Goal: Task Accomplishment & Management: Manage account settings

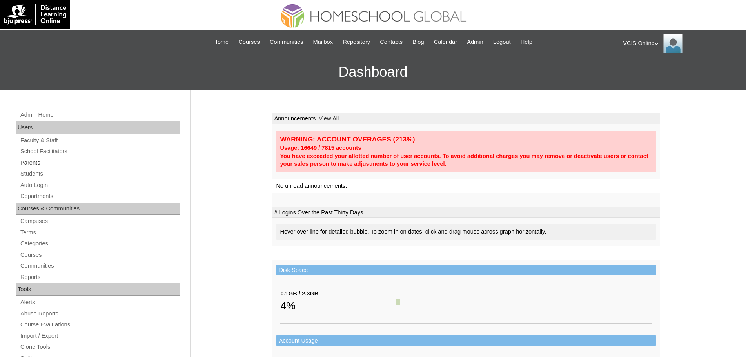
click at [29, 165] on link "Parents" at bounding box center [100, 163] width 161 height 10
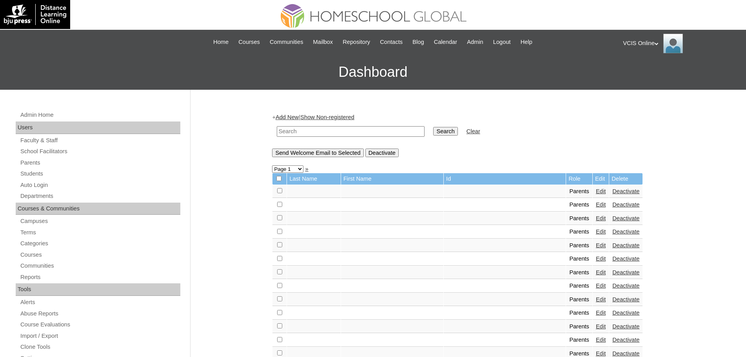
click at [307, 137] on td at bounding box center [351, 131] width 156 height 18
drag, startPoint x: 309, startPoint y: 128, endPoint x: 316, endPoint y: 128, distance: 7.1
click at [309, 128] on input "text" at bounding box center [351, 131] width 148 height 11
paste input "VCIS009-4B-PA2025"
type input "VCIS009-4B-PA2025"
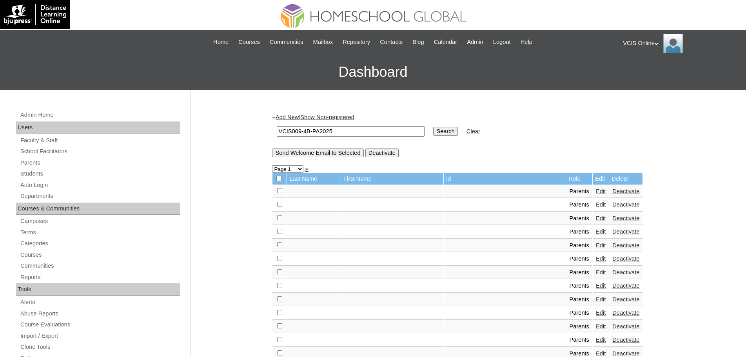
click at [433, 136] on input "Search" at bounding box center [445, 131] width 24 height 9
click at [433, 129] on input "Search" at bounding box center [445, 131] width 24 height 9
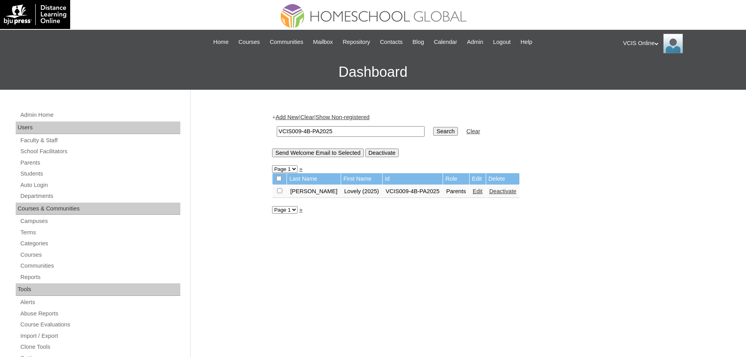
click at [473, 194] on link "Edit" at bounding box center [478, 191] width 10 height 6
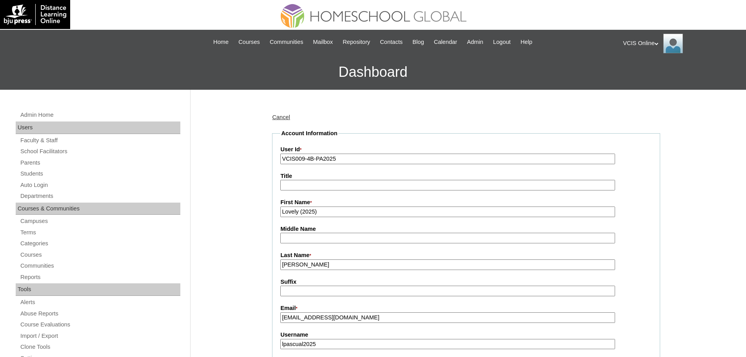
scroll to position [196, 0]
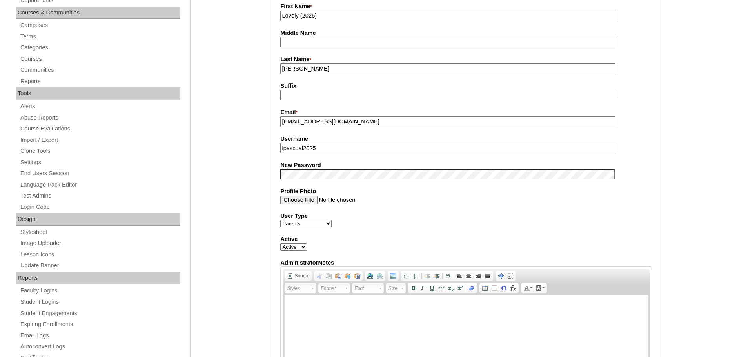
click at [324, 169] on label "New Password" at bounding box center [466, 165] width 372 height 8
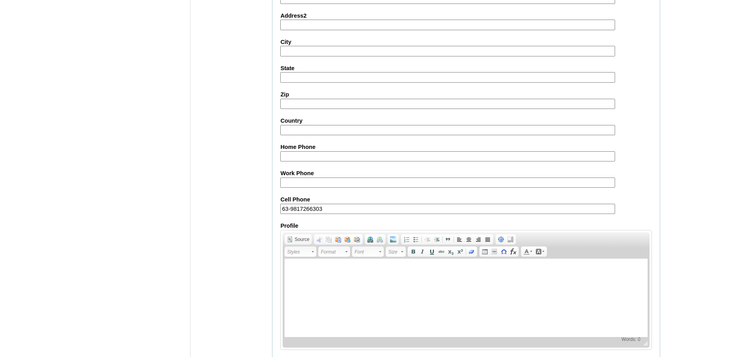
scroll to position [673, 0]
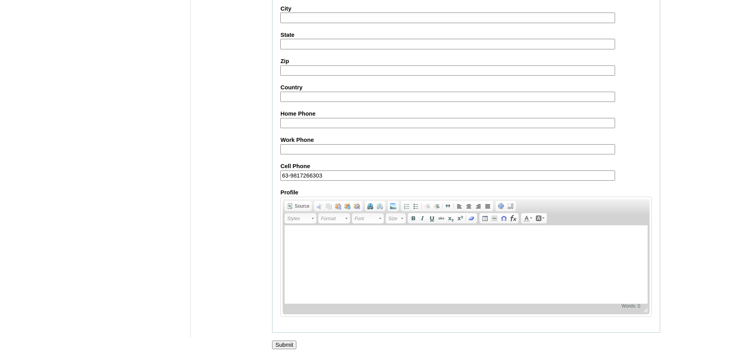
click at [292, 341] on input "Submit" at bounding box center [284, 345] width 24 height 9
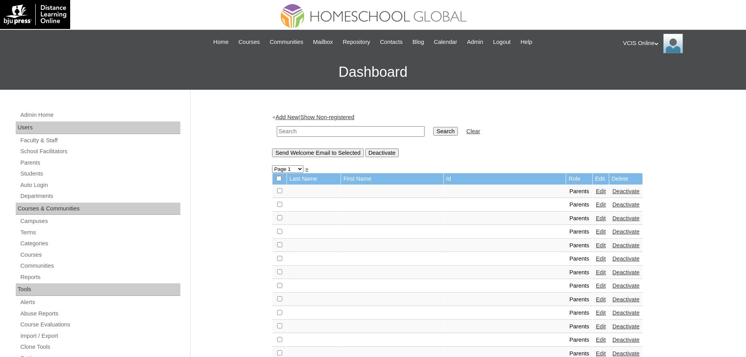
click at [646, 37] on div "VCIS Online My Profile My Settings Logout" at bounding box center [680, 44] width 115 height 20
click at [648, 70] on li "Logout" at bounding box center [647, 74] width 38 height 10
click at [633, 43] on div "VCIS Online My Profile My Settings Logout" at bounding box center [680, 44] width 115 height 20
click at [648, 71] on li "Logout" at bounding box center [647, 74] width 38 height 10
click at [627, 44] on div "VCIS Online My Profile My Settings Logout" at bounding box center [680, 44] width 115 height 20
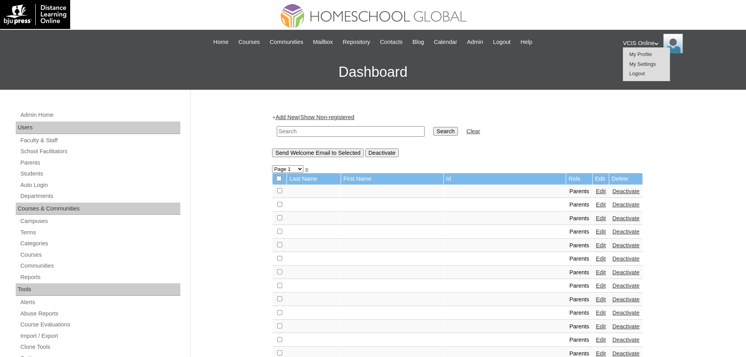
click at [631, 74] on span "Logout" at bounding box center [637, 74] width 16 height 6
